Goal: Task Accomplishment & Management: Manage account settings

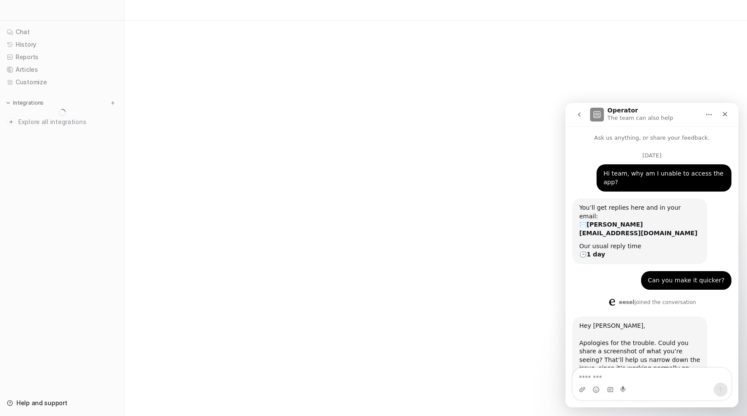
scroll to position [591, 0]
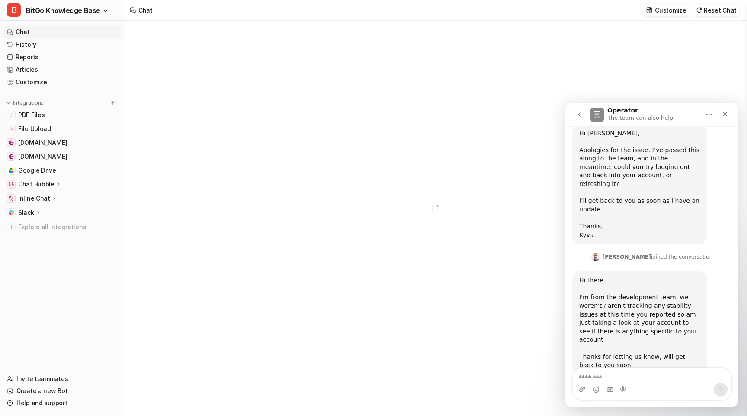
type textarea "**********"
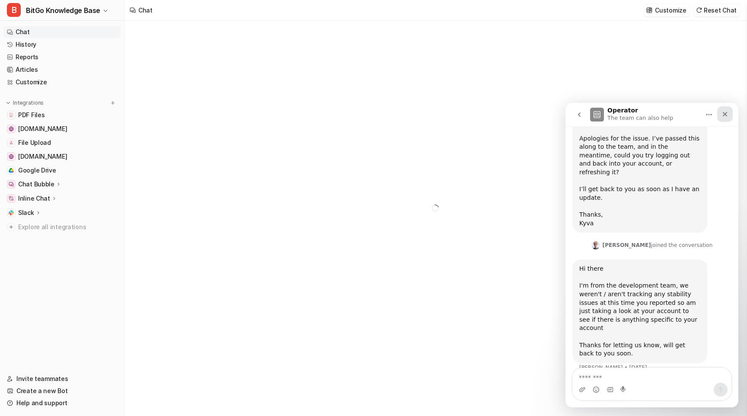
click at [725, 116] on icon "Close" at bounding box center [724, 114] width 7 height 7
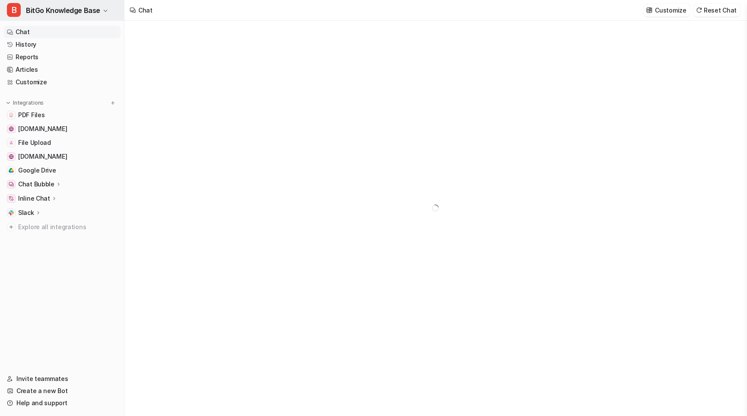
click at [89, 10] on span "BitGo Knowledge Base" at bounding box center [63, 10] width 74 height 12
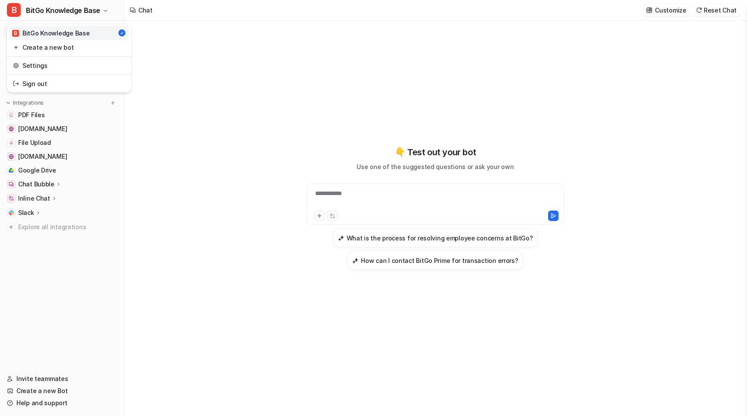
click at [73, 32] on div "B BitGo Knowledge Base" at bounding box center [50, 33] width 77 height 9
click at [37, 143] on span "File Upload" at bounding box center [34, 142] width 33 height 9
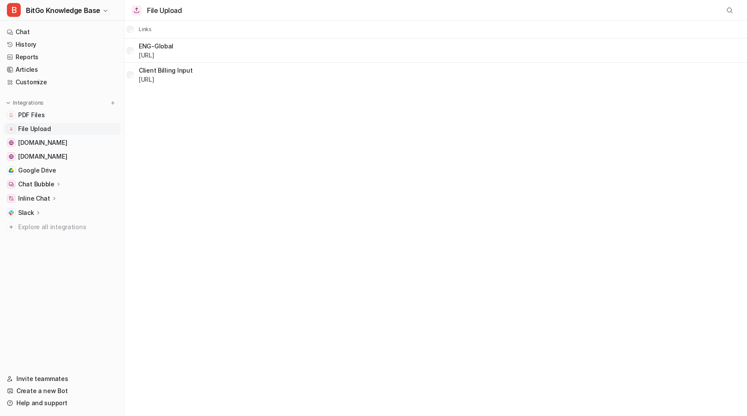
click at [34, 129] on span "File Upload" at bounding box center [34, 128] width 33 height 9
click at [139, 10] on img at bounding box center [136, 10] width 10 height 10
click at [170, 10] on p "File Upload" at bounding box center [164, 10] width 35 height 10
click at [53, 129] on link "File Upload" at bounding box center [61, 129] width 117 height 12
click at [137, 9] on img at bounding box center [136, 10] width 10 height 10
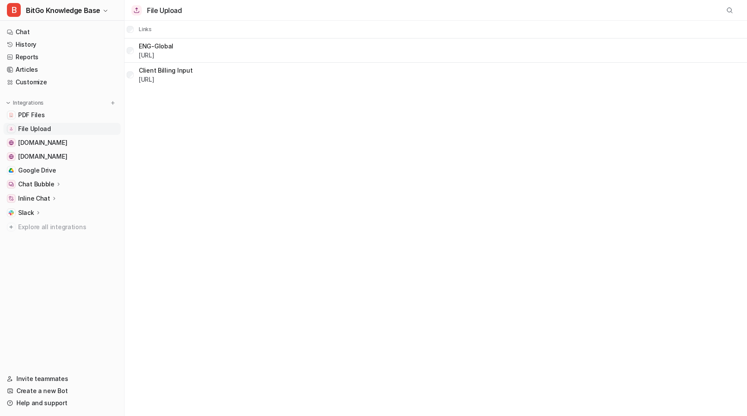
click at [163, 8] on p "File Upload" at bounding box center [164, 10] width 35 height 10
click at [184, 150] on div "File Upload Links ENG-Global https://dashboard.eesel.ai/.../ENG-Global%20 Clien…" at bounding box center [373, 208] width 747 height 416
click at [95, 11] on span "BitGo Knowledge Base" at bounding box center [63, 10] width 74 height 12
click at [48, 64] on link "Settings" at bounding box center [69, 65] width 119 height 14
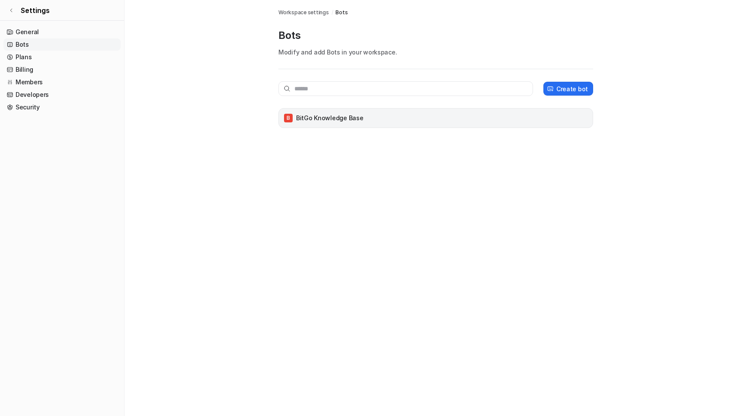
click at [323, 118] on p "BitGo Knowledge Base" at bounding box center [329, 118] width 67 height 9
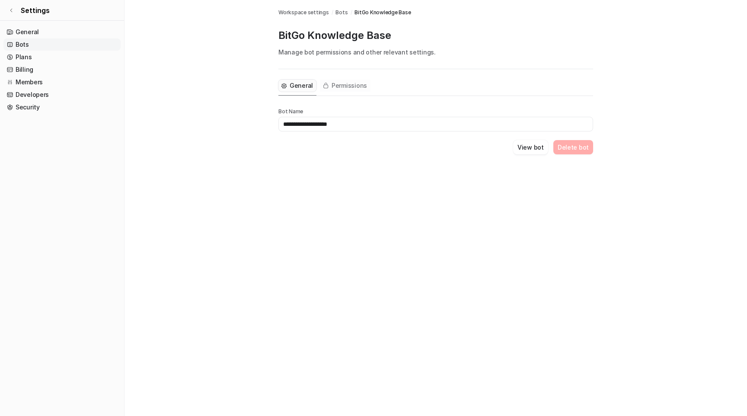
click at [357, 85] on span "Permissions" at bounding box center [349, 85] width 35 height 9
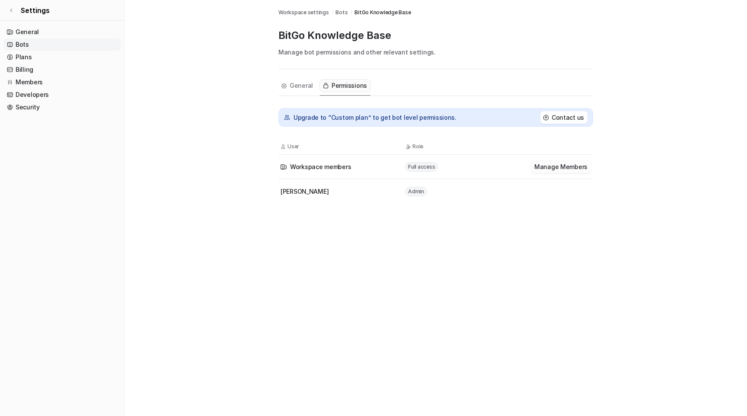
click at [559, 169] on button "Manage Members" at bounding box center [561, 166] width 60 height 13
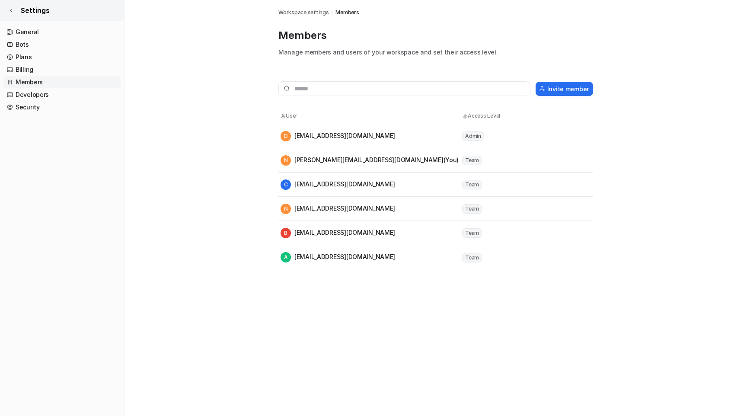
click at [10, 10] on icon at bounding box center [11, 10] width 5 height 5
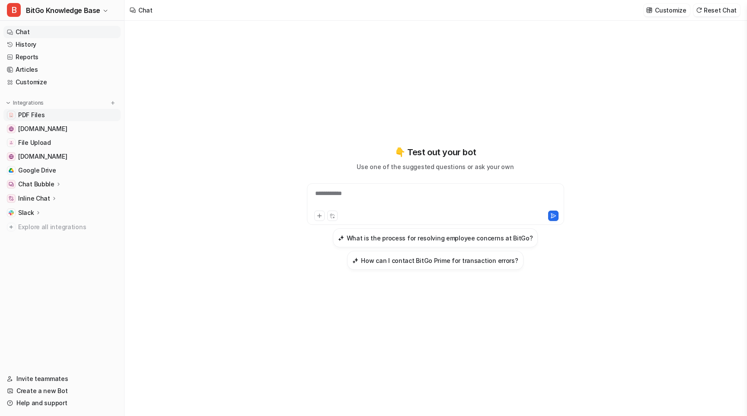
click at [35, 116] on span "PDF Files" at bounding box center [31, 115] width 26 height 9
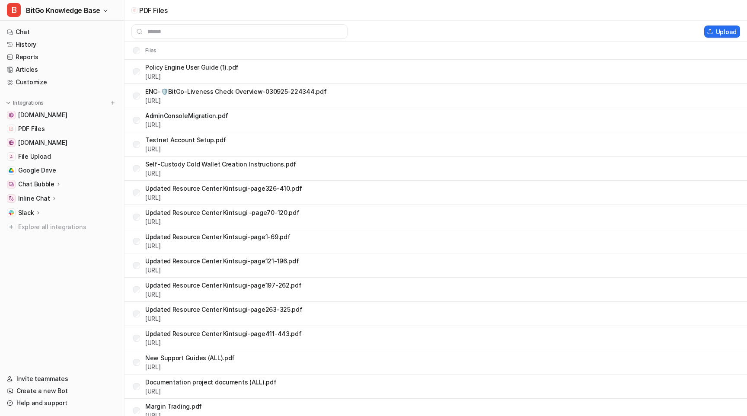
click at [704, 29] on div at bounding box center [414, 31] width 580 height 15
click at [719, 29] on button "Upload" at bounding box center [722, 32] width 36 height 12
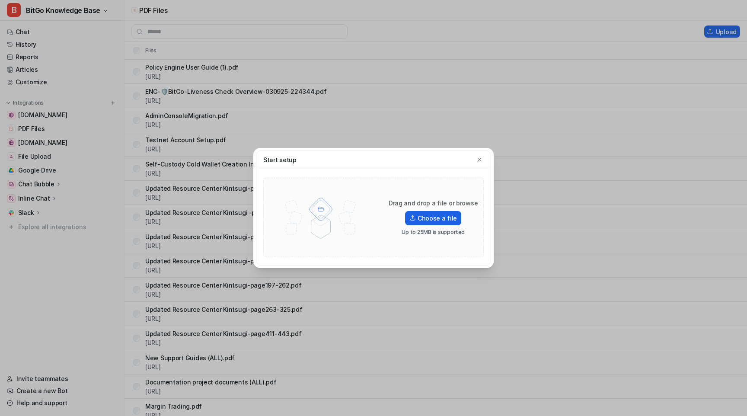
click at [436, 217] on label "Choose a file" at bounding box center [433, 218] width 56 height 14
click at [0, 0] on input "Choose a file" at bounding box center [0, 0] width 0 height 0
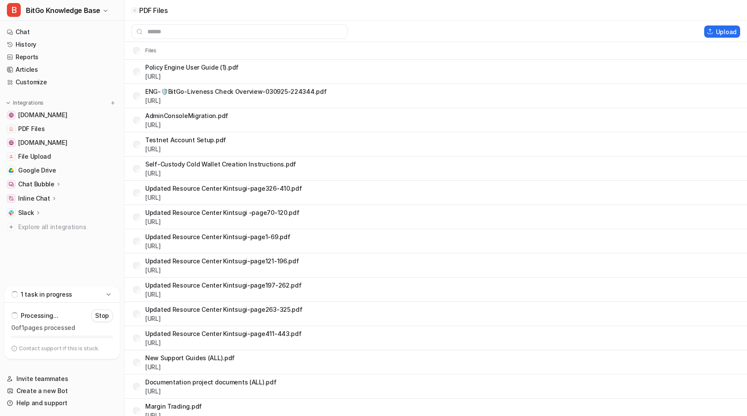
scroll to position [322, 0]
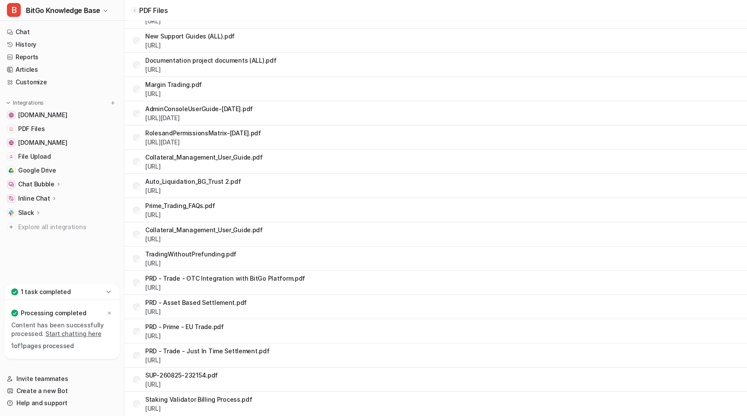
click at [72, 334] on link "Start chatting here" at bounding box center [73, 333] width 56 height 7
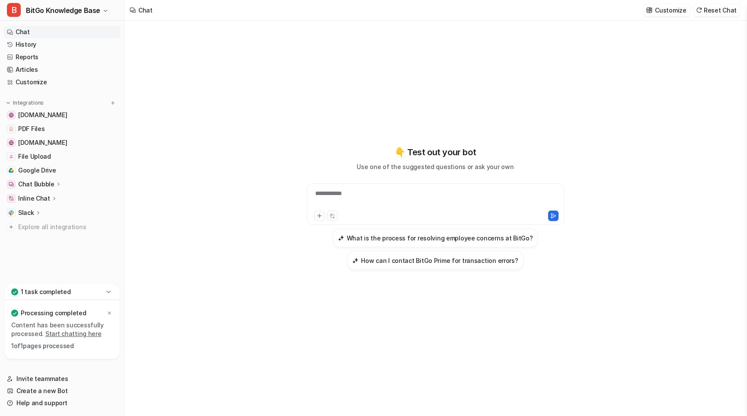
click at [325, 193] on div "**********" at bounding box center [435, 199] width 253 height 20
